Goal: Task Accomplishment & Management: Complete application form

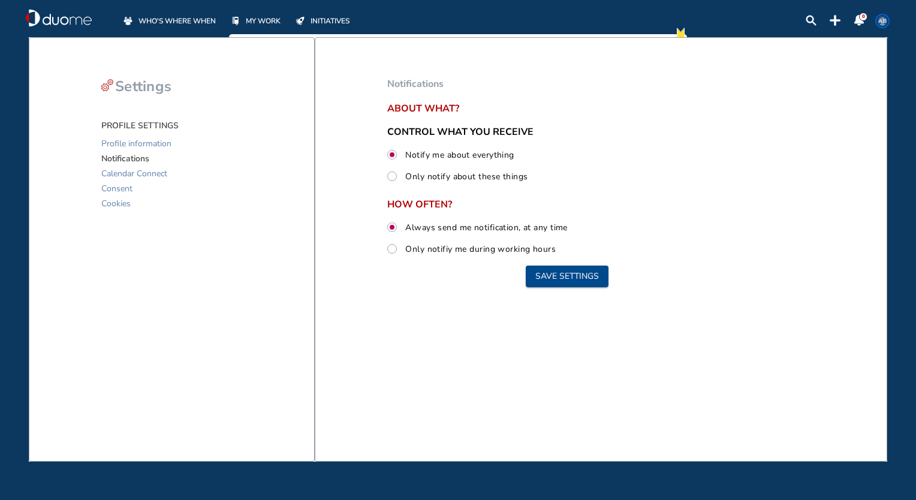
click at [186, 13] on div "WHO'S WHERE WHEN MY WORK INITIATIVES" at bounding box center [249, 18] width 254 height 18
click at [189, 20] on span "WHO'S WHERE WHEN" at bounding box center [176, 21] width 77 height 12
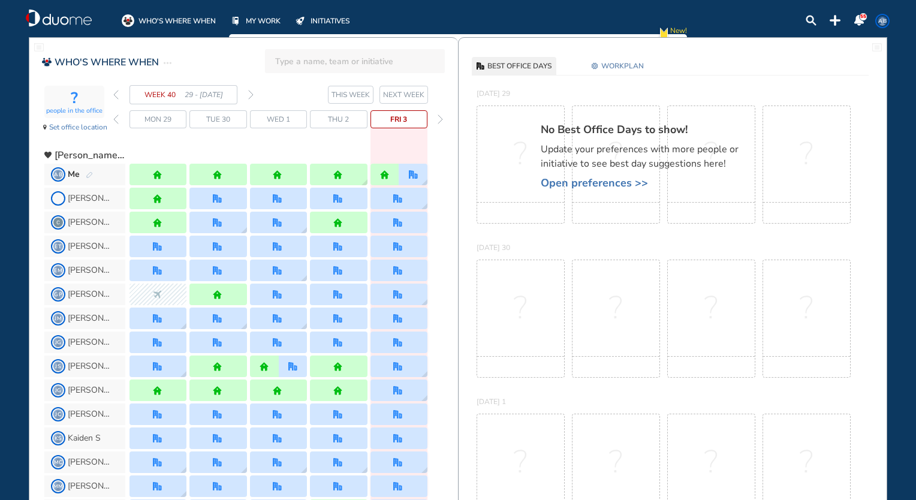
click at [254, 93] on section "WEEK 40 29 - [DATE] THIS WEEK NEXT WEEK" at bounding box center [285, 94] width 345 height 19
click at [249, 94] on img "forward week" at bounding box center [250, 95] width 5 height 10
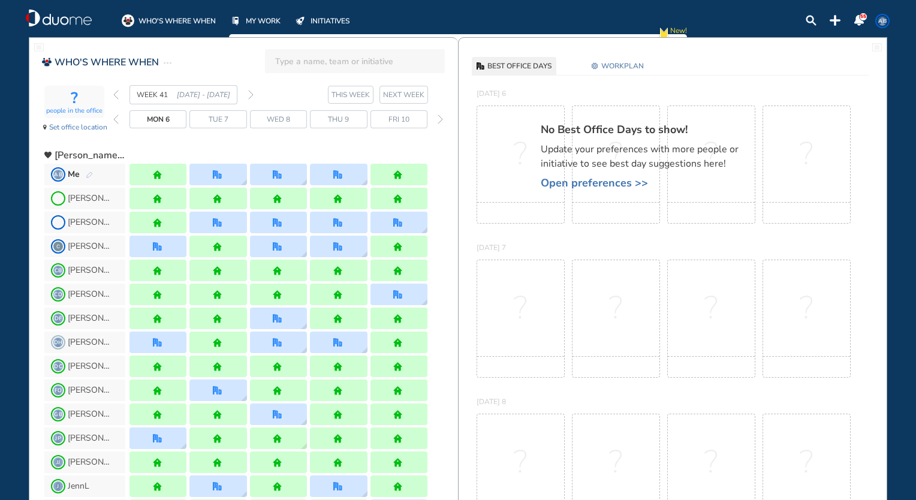
click at [605, 62] on span "WORKPLAN" at bounding box center [622, 66] width 43 height 12
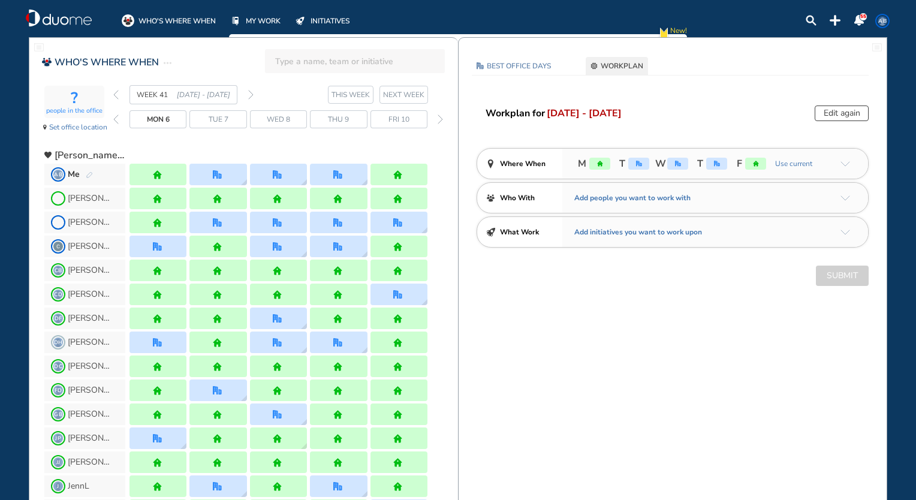
click at [840, 160] on div "M T W T F Use current" at bounding box center [715, 164] width 306 height 30
click at [847, 161] on img "arrow-down-a5b4c4" at bounding box center [845, 163] width 10 height 5
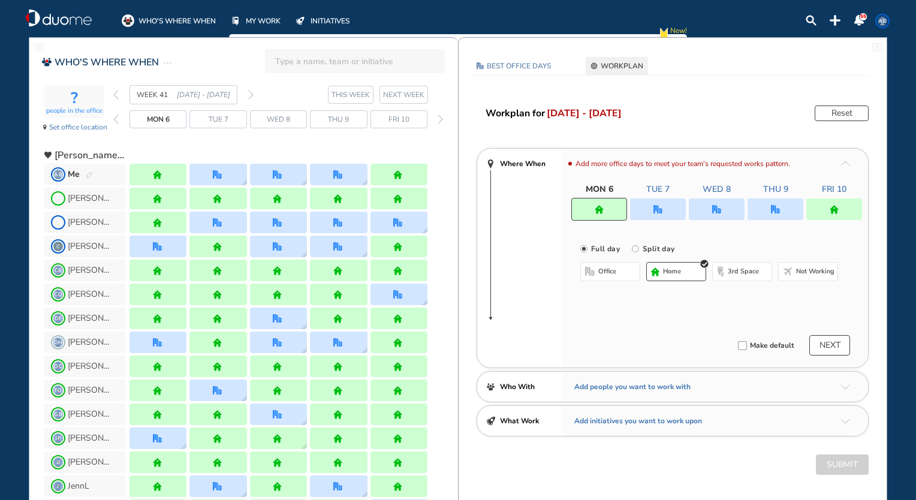
click at [665, 203] on div at bounding box center [658, 209] width 56 height 22
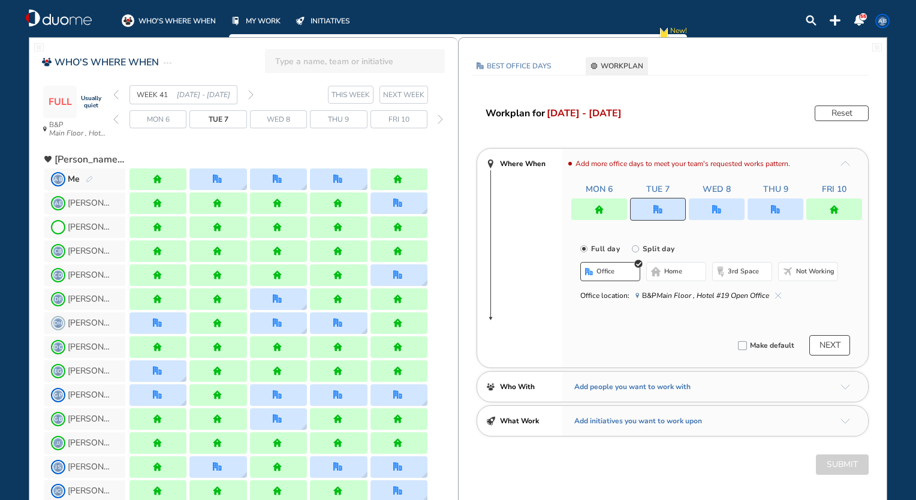
click at [643, 234] on div "Full day [GEOGRAPHIC_DATA] day office home 3rd space Not working Office locatio…" at bounding box center [715, 270] width 306 height 85
click at [677, 266] on button "home" at bounding box center [676, 271] width 60 height 19
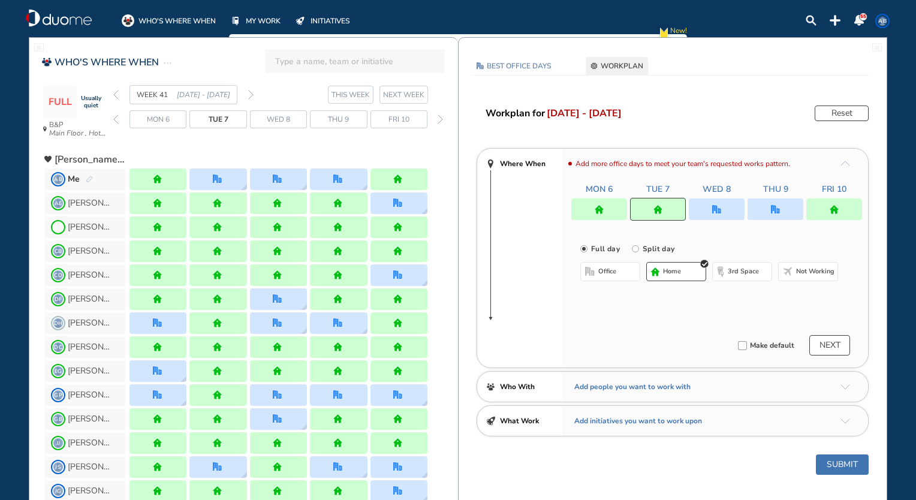
click at [755, 209] on div at bounding box center [776, 209] width 56 height 22
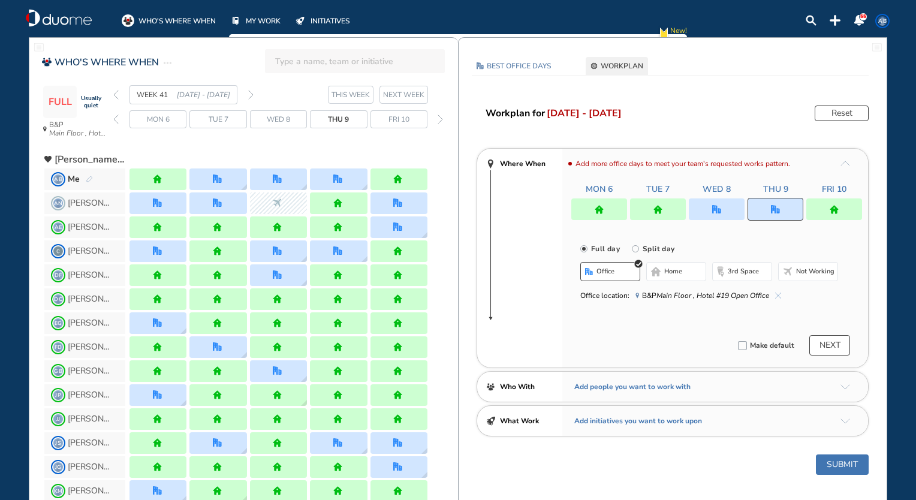
click at [728, 272] on span "3rd space" at bounding box center [743, 272] width 31 height 10
click at [683, 272] on button "home" at bounding box center [676, 271] width 60 height 19
click at [835, 342] on button "NEXT" at bounding box center [829, 345] width 41 height 20
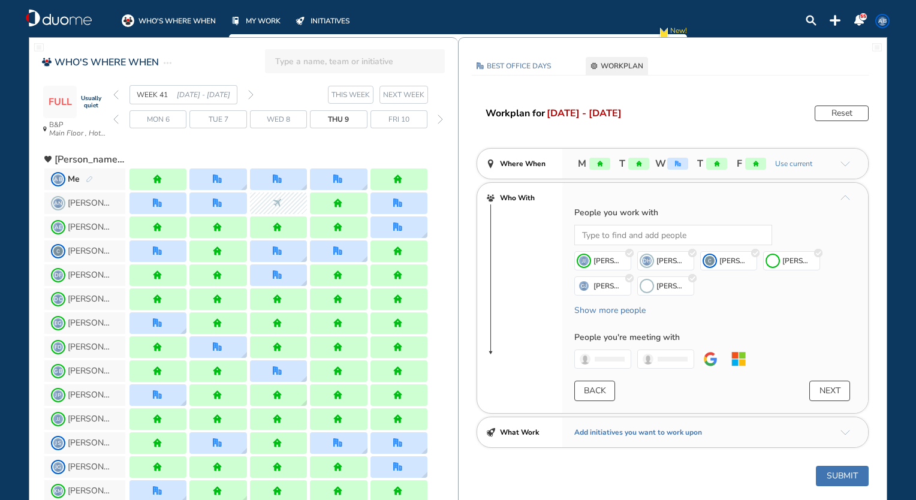
click at [831, 391] on button "NEXT" at bounding box center [829, 391] width 41 height 20
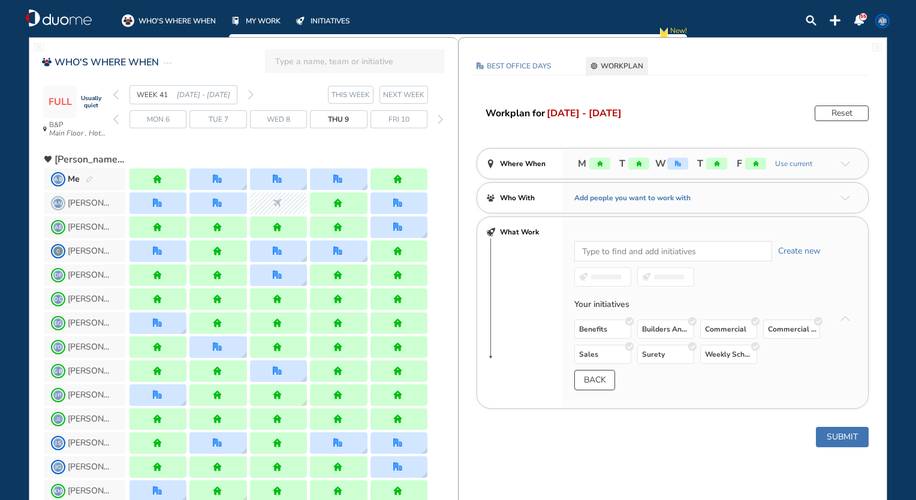
click at [846, 438] on button "Submit" at bounding box center [842, 437] width 53 height 20
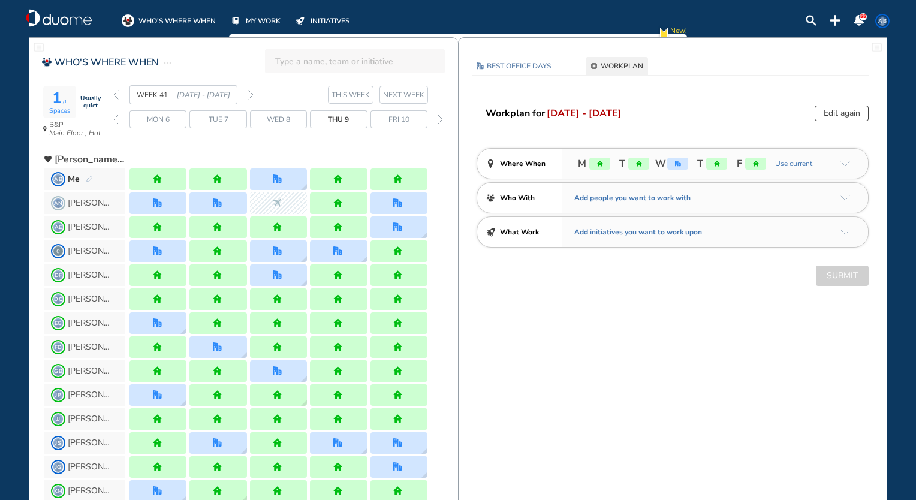
click at [405, 129] on div "WEEK 41 [DATE] - [DATE] THIS WEEK [DATE] 6 Tue 7 Wed 8 Thu 9 Fri 10" at bounding box center [285, 114] width 345 height 59
